Goal: Task Accomplishment & Management: Manage account settings

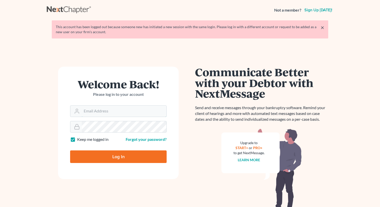
type input "[EMAIL_ADDRESS][DOMAIN_NAME]"
click at [113, 156] on input "Log In" at bounding box center [118, 156] width 96 height 13
type input "Thinking..."
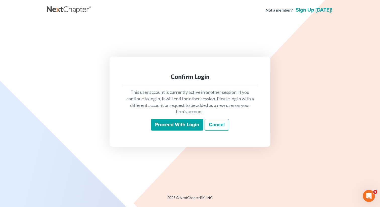
click at [172, 124] on input "Proceed with login" at bounding box center [177, 125] width 52 height 12
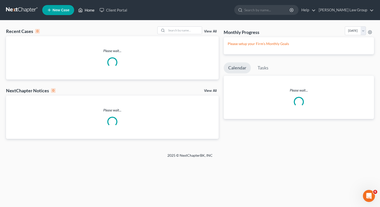
click at [88, 10] on link "Home" at bounding box center [86, 10] width 21 height 9
